Goal: Navigation & Orientation: Find specific page/section

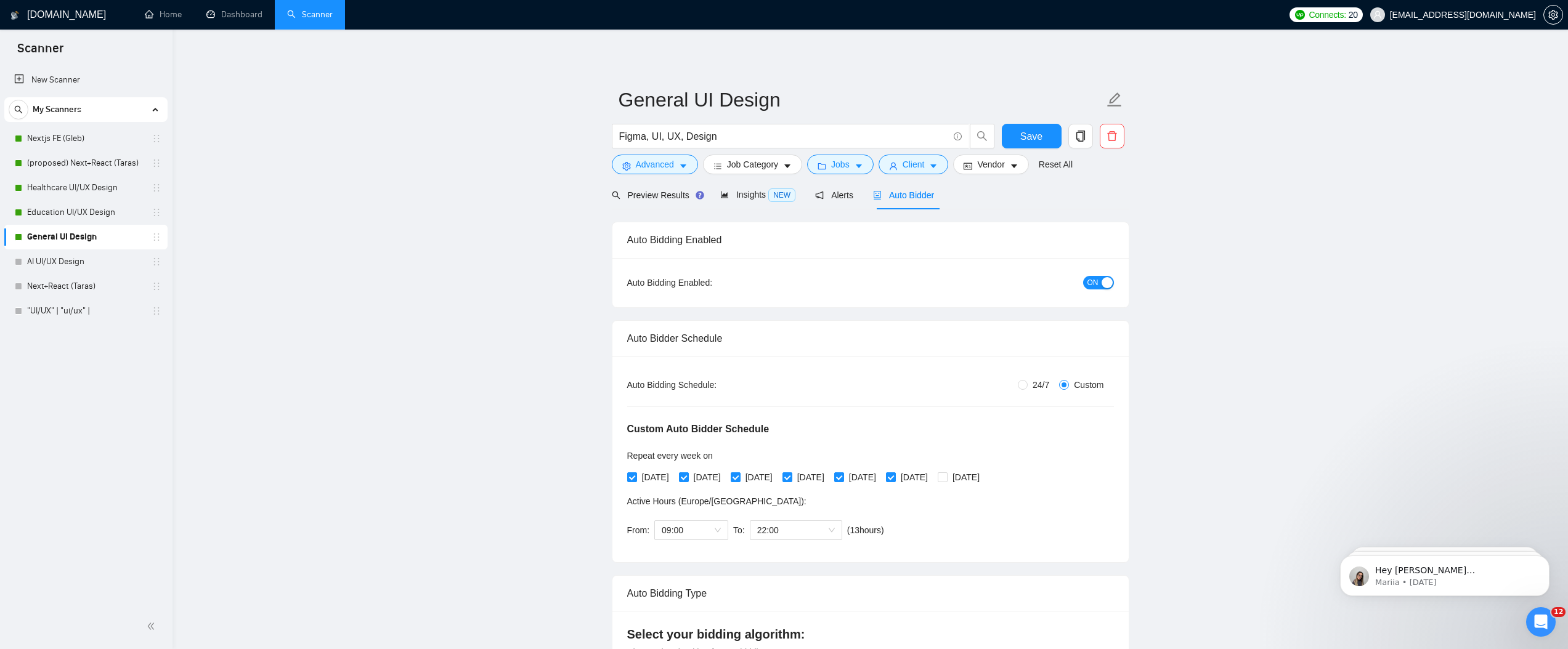
click at [256, 20] on link "Dashboard" at bounding box center [234, 14] width 56 height 10
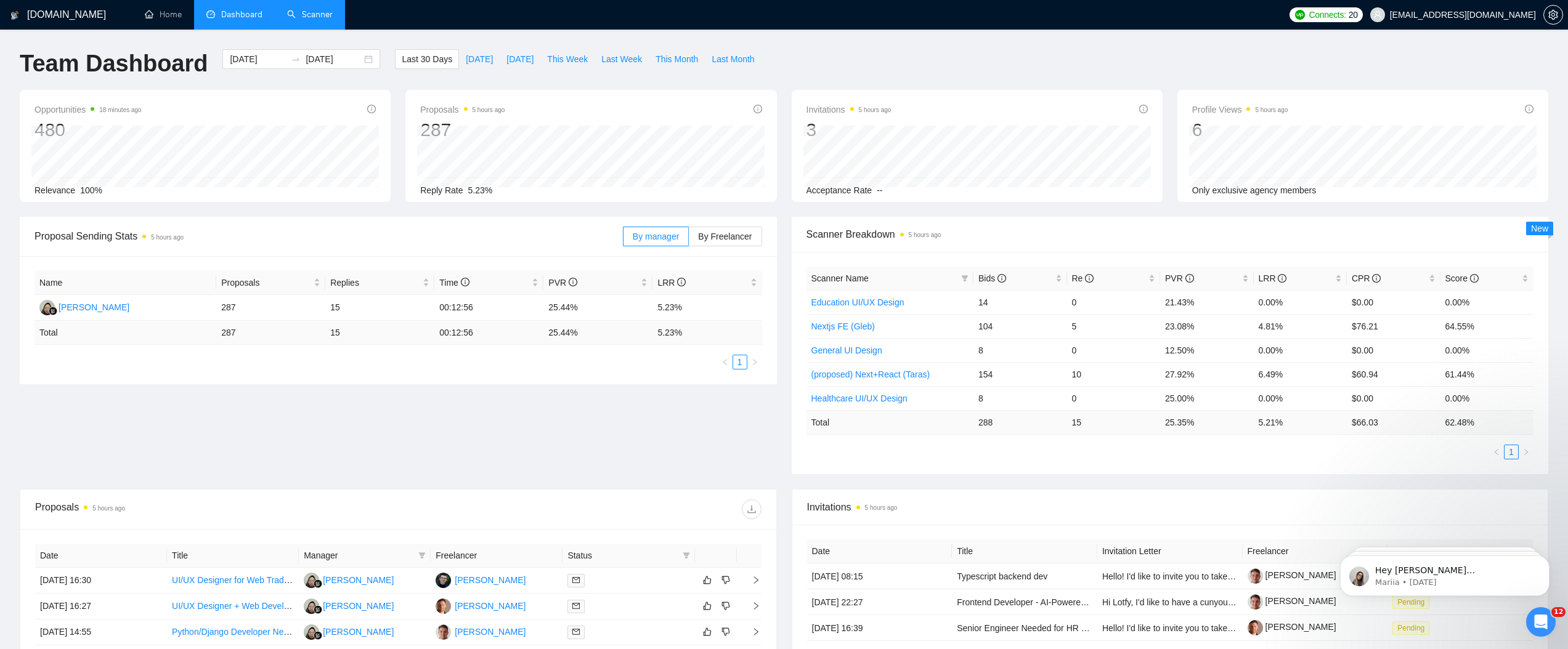
click at [301, 16] on link "Scanner" at bounding box center [309, 14] width 45 height 10
